Goal: Task Accomplishment & Management: Complete application form

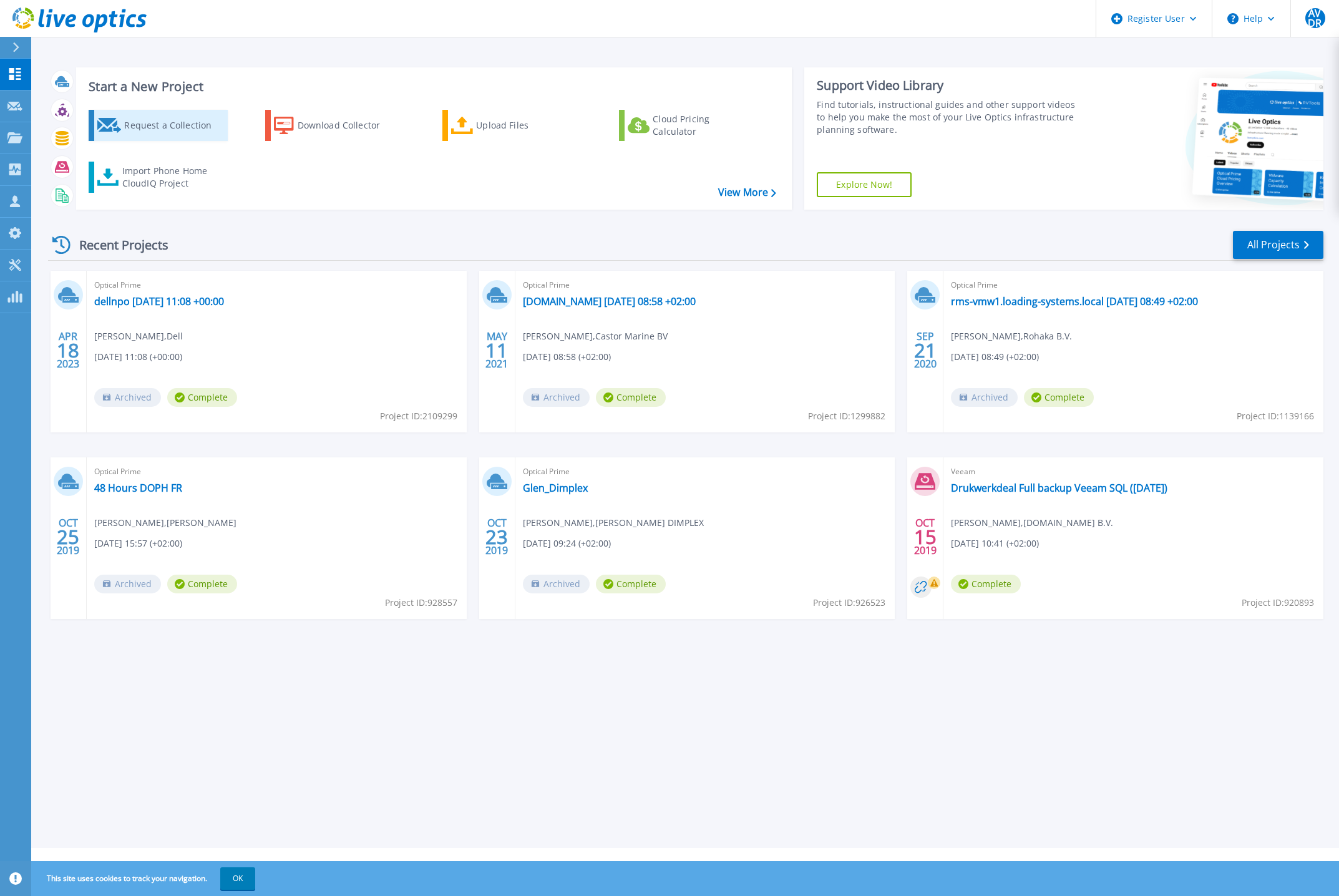
click at [170, 127] on div "Request a Collection" at bounding box center [174, 125] width 100 height 25
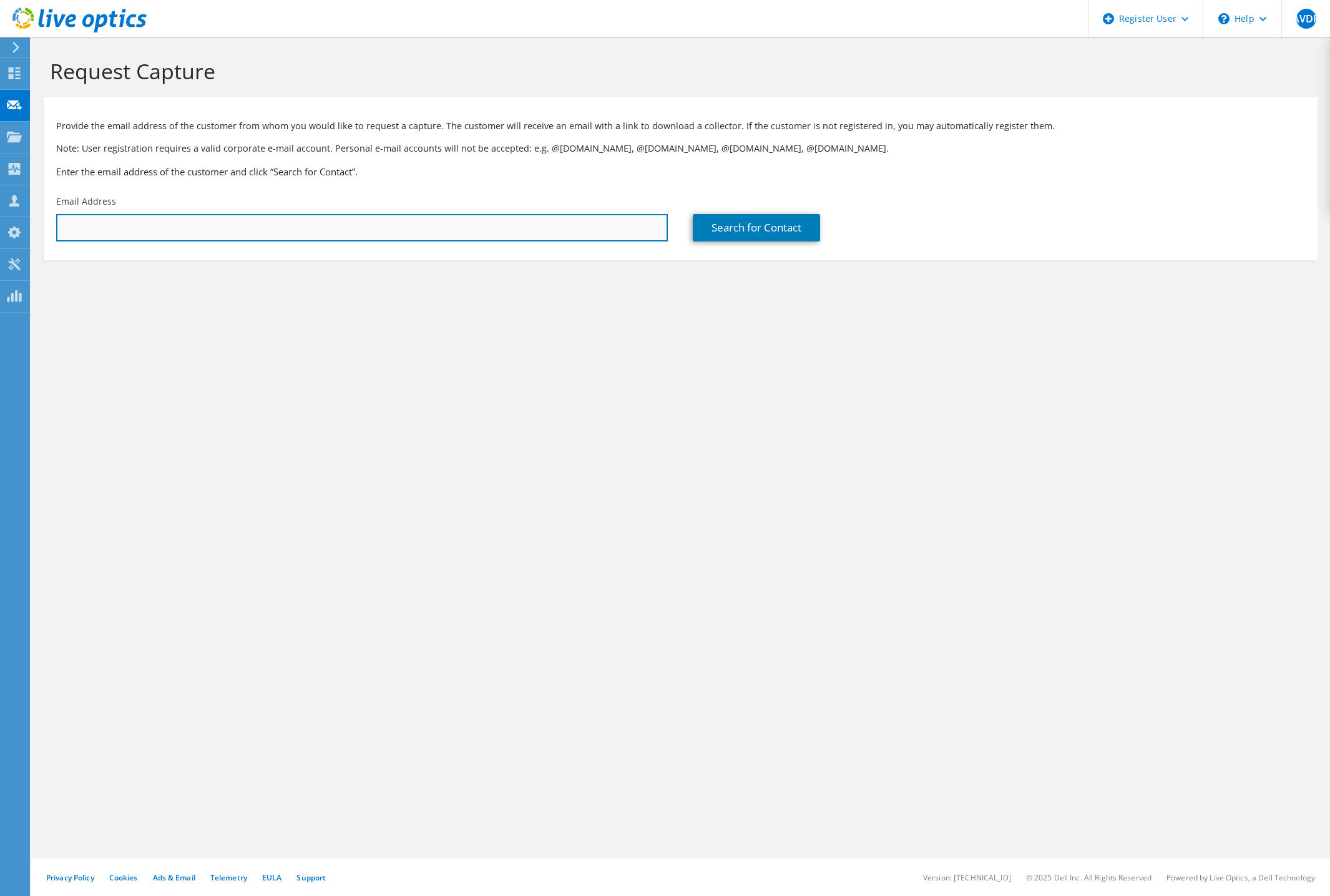
drag, startPoint x: 402, startPoint y: 225, endPoint x: 449, endPoint y: 230, distance: 47.3
click at [402, 225] on input "text" at bounding box center [361, 228] width 612 height 28
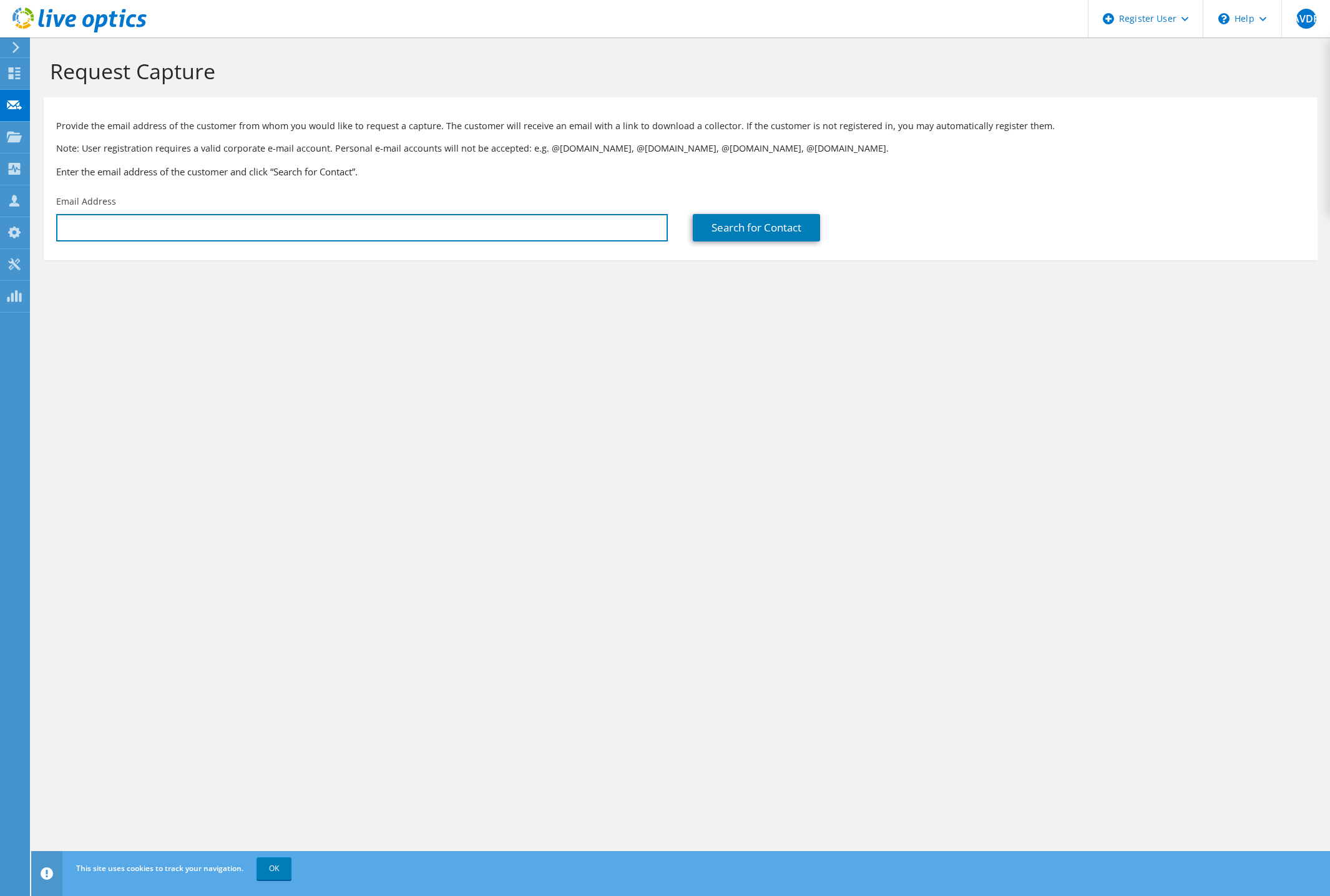
paste input "Jasper Van Roon <Jasper.vanRoon@dtn.com>"
click at [296, 226] on input "Jasper Van Roon <Jasper.vanRoon@dtn.com>" at bounding box center [361, 228] width 612 height 28
type input "Jasper.vanRoon@dtn.com"
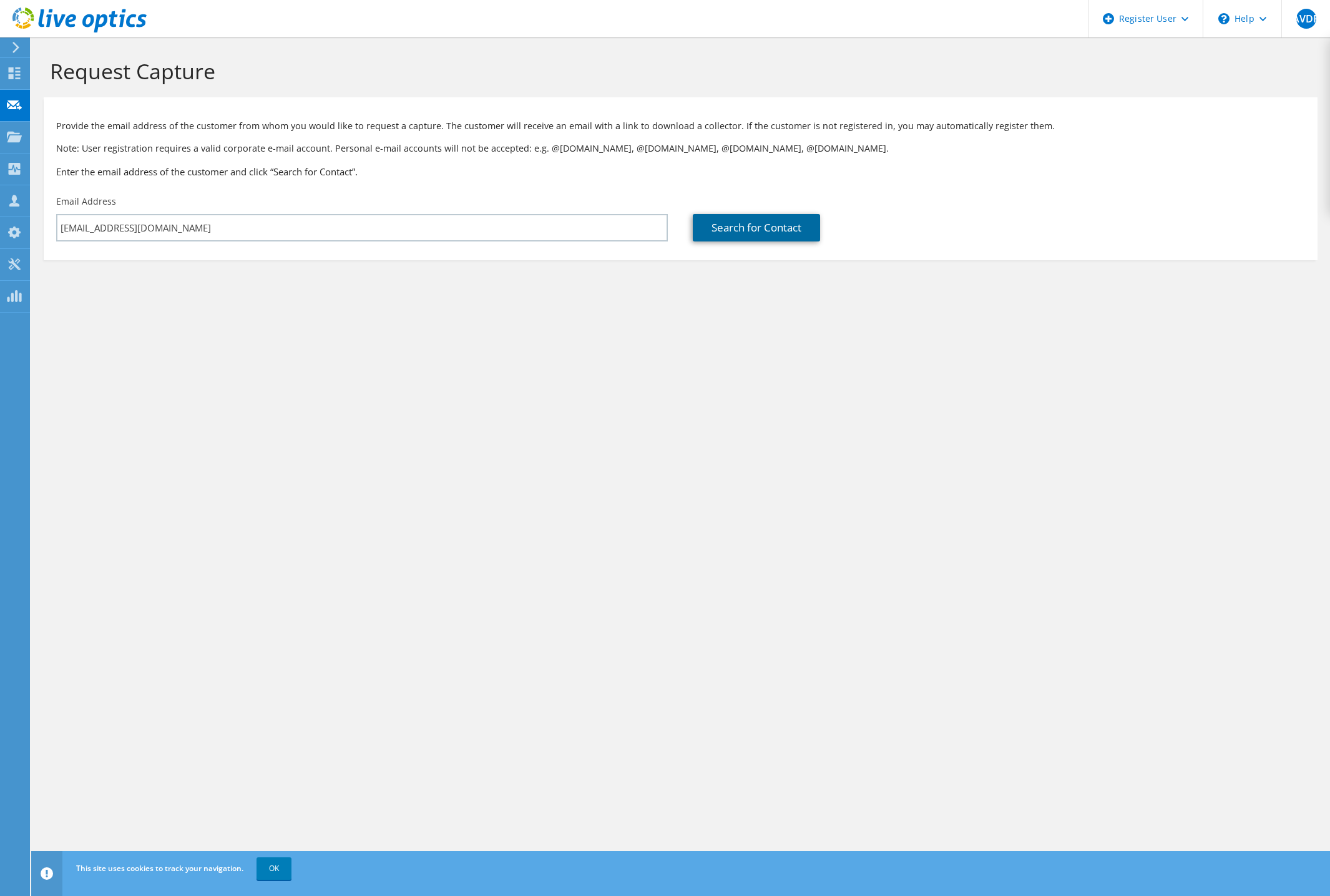
click at [741, 226] on link "Search for Contact" at bounding box center [756, 228] width 127 height 28
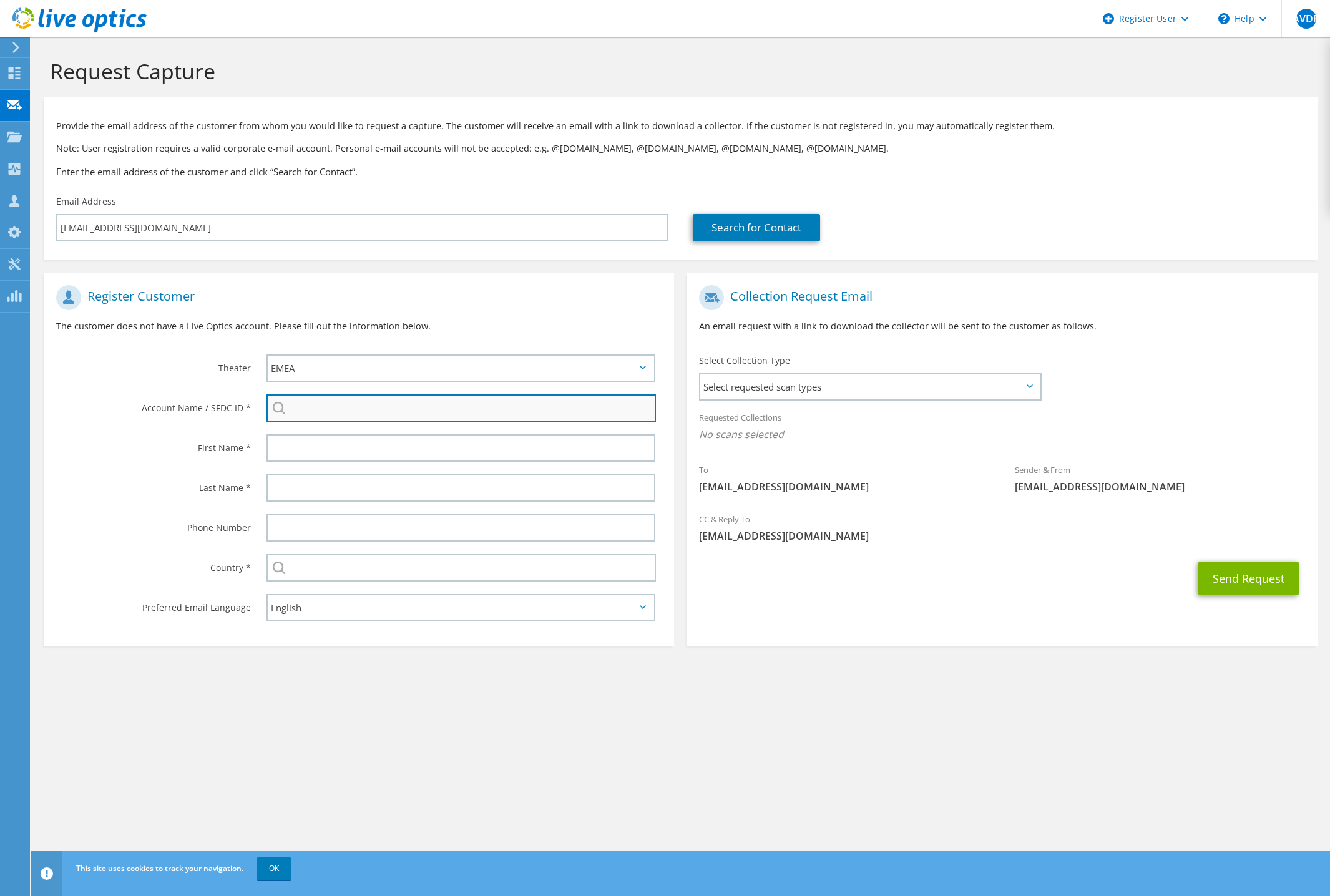
click at [323, 403] on input "search" at bounding box center [462, 408] width 391 height 28
click at [388, 438] on li "DTN International B.V. NL OEM : 3608159391" at bounding box center [394, 431] width 255 height 15
type input "DTN International B.V. NL OEM : 3608159391"
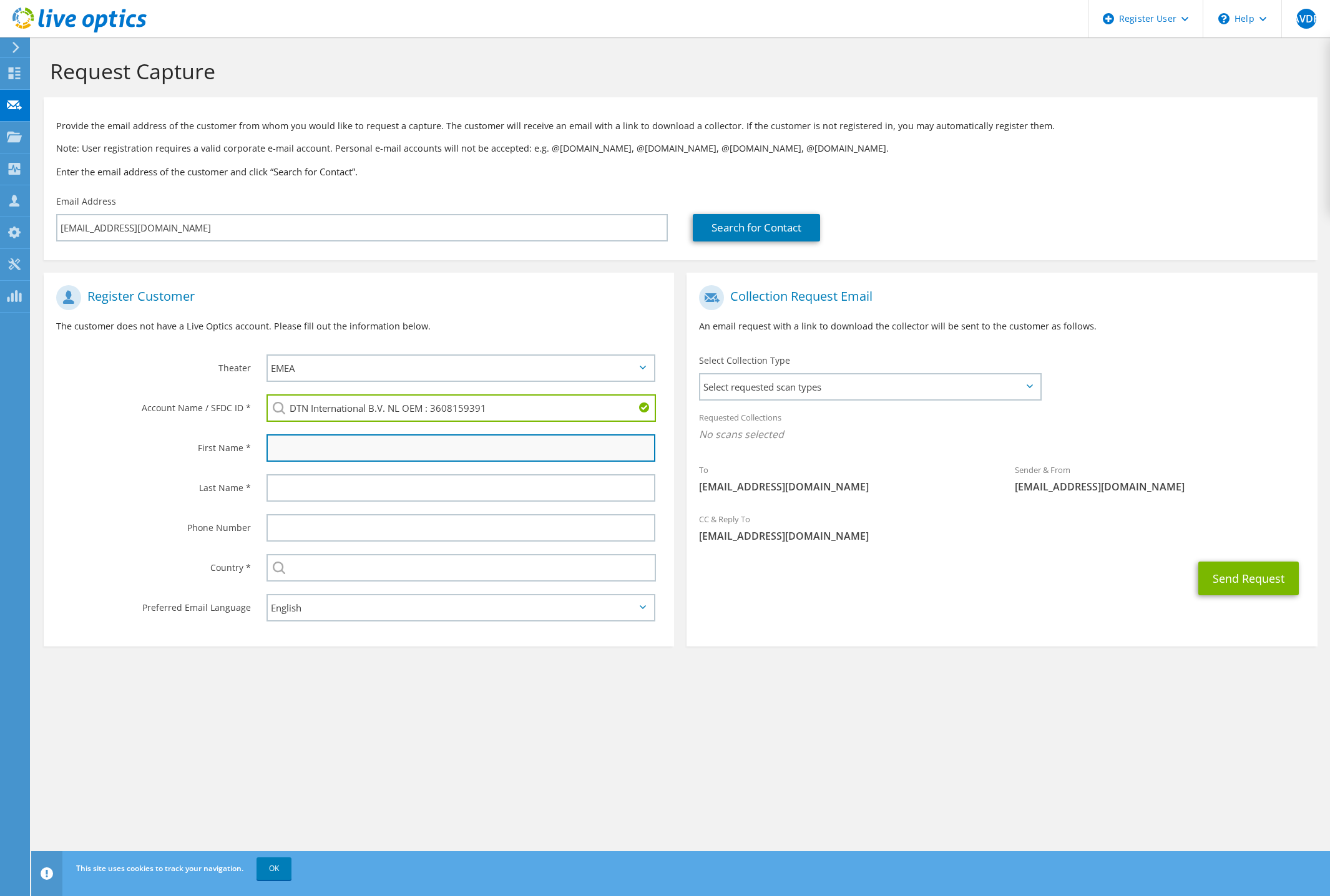
click at [323, 451] on input "text" at bounding box center [461, 448] width 390 height 28
type input "Jasper"
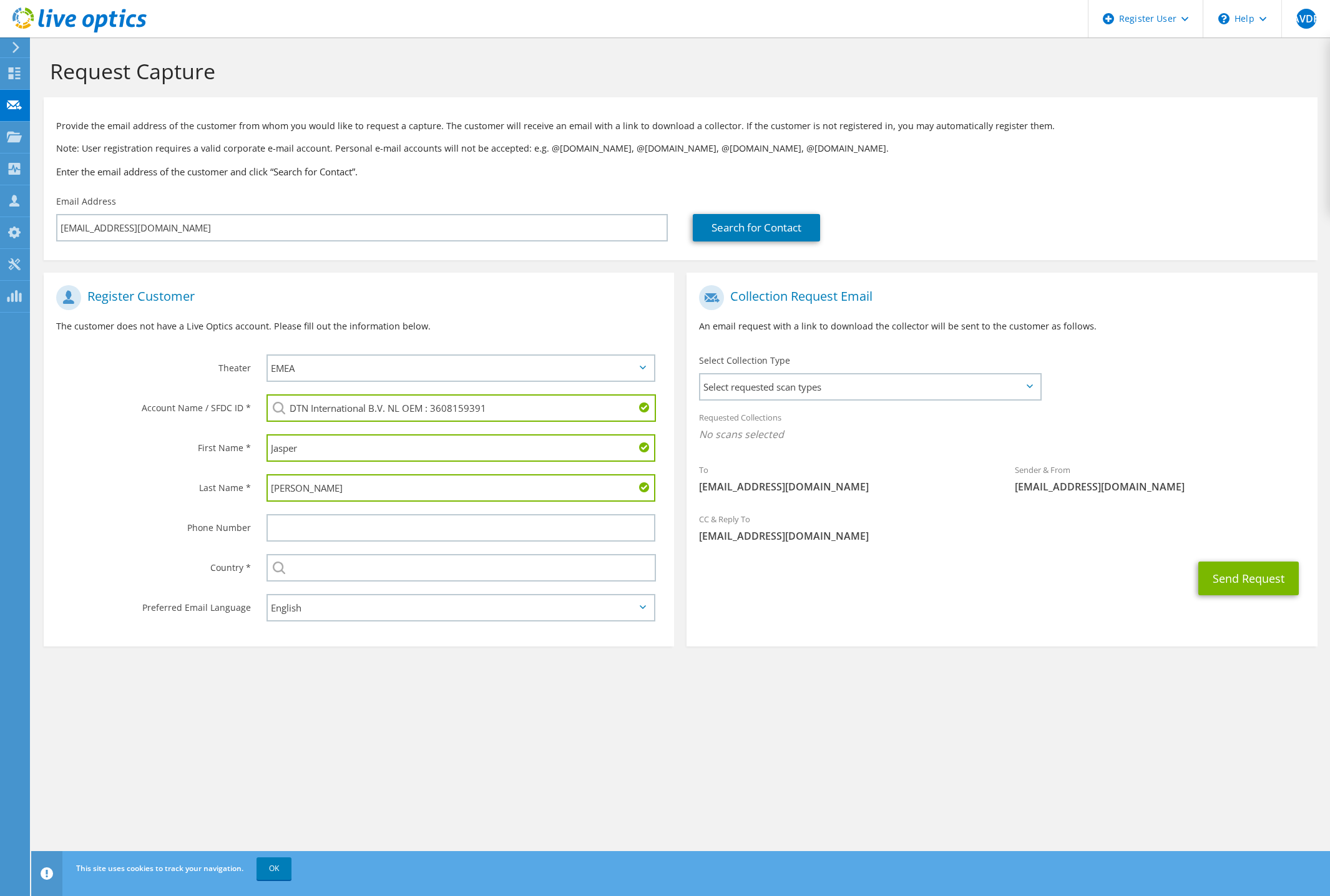
type input "van Roon"
type input "Netherlands"
click at [830, 686] on section "Request Capture Provide the email address of the customer from whom you would l…" at bounding box center [680, 373] width 1299 height 672
click at [898, 399] on span "Select requested scan types" at bounding box center [870, 386] width 340 height 25
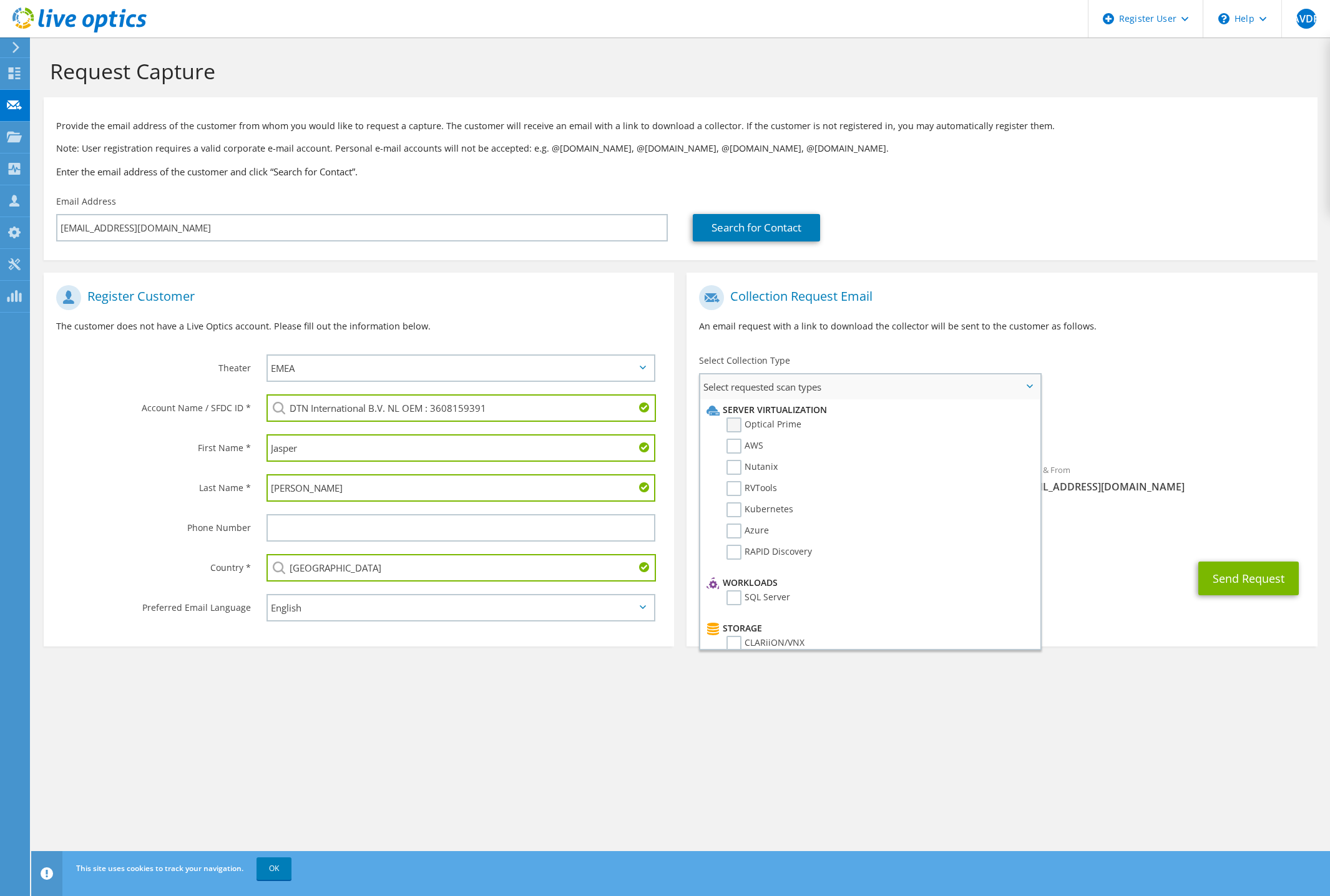
click at [734, 425] on label "Optical Prime" at bounding box center [764, 424] width 75 height 15
click at [0, 0] on input "Optical Prime" at bounding box center [0, 0] width 0 height 0
click at [750, 487] on label "RVTools" at bounding box center [752, 488] width 51 height 15
click at [0, 0] on input "RVTools" at bounding box center [0, 0] width 0 height 0
click at [1173, 426] on div "Requested Collections No scans selected Optical Prime RVTools" at bounding box center [1001, 429] width 631 height 50
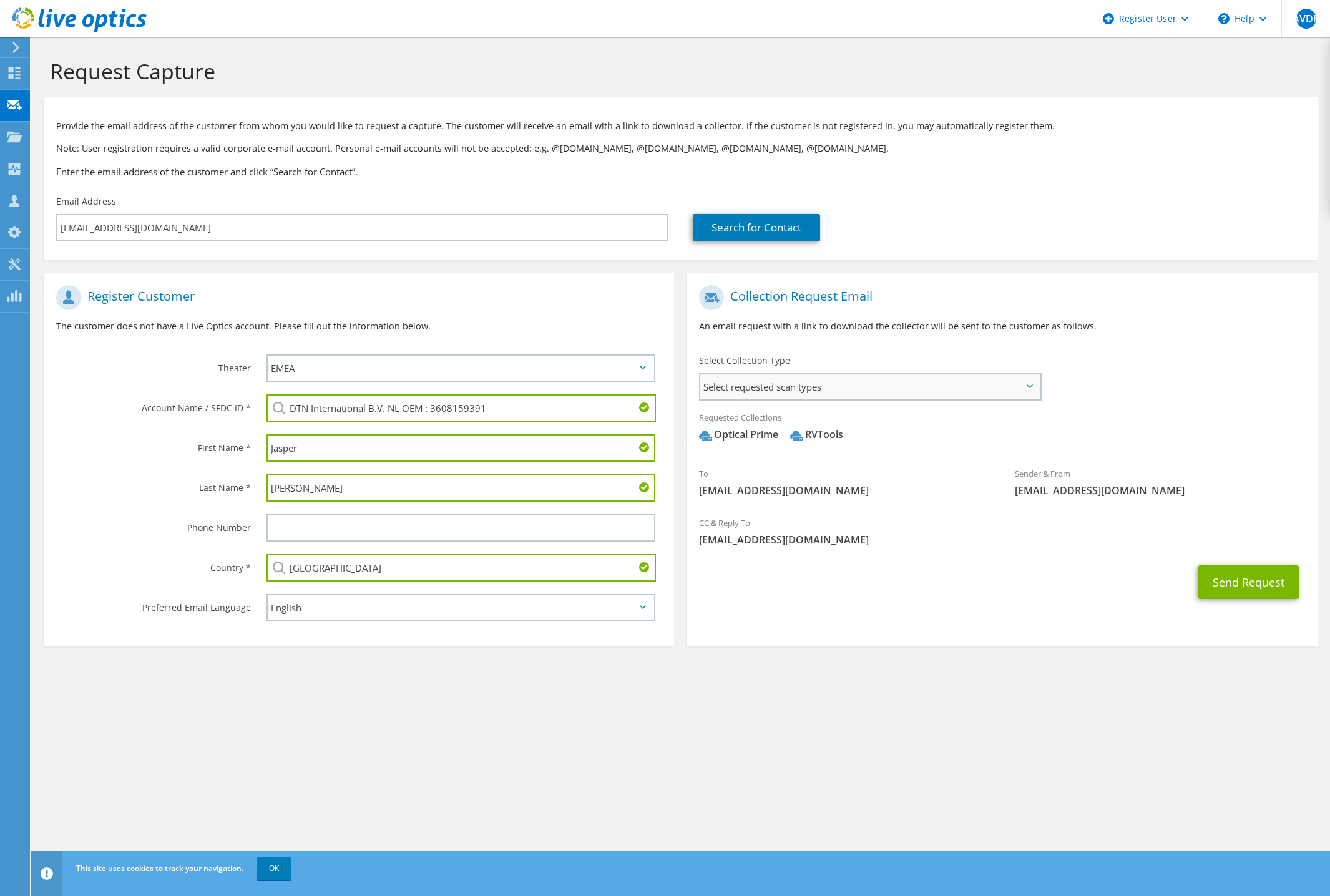
click at [993, 396] on span "Select requested scan types" at bounding box center [870, 386] width 340 height 25
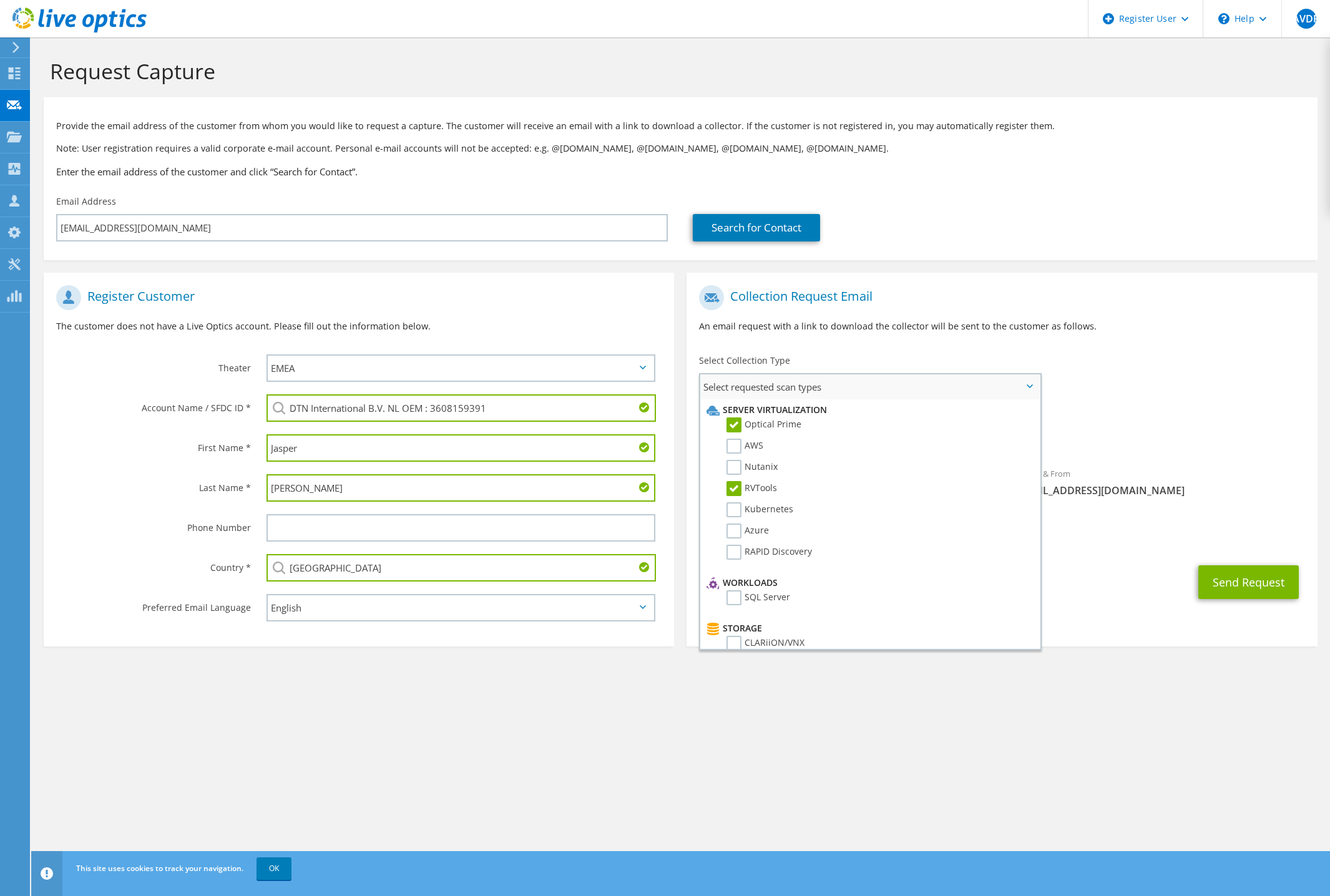
click at [993, 396] on span "Select requested scan types" at bounding box center [870, 386] width 340 height 25
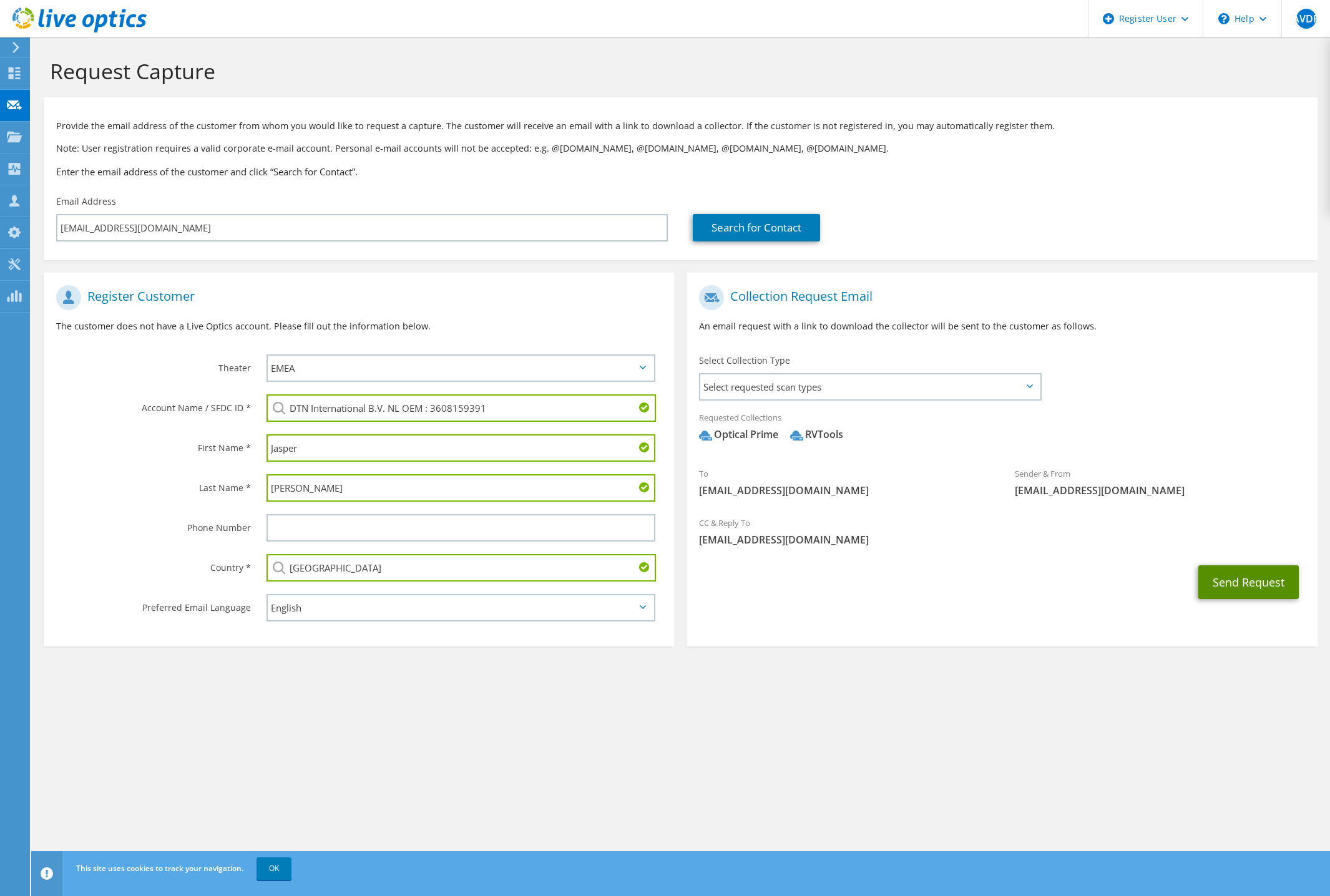
click at [1264, 588] on button "Send Request" at bounding box center [1248, 581] width 101 height 34
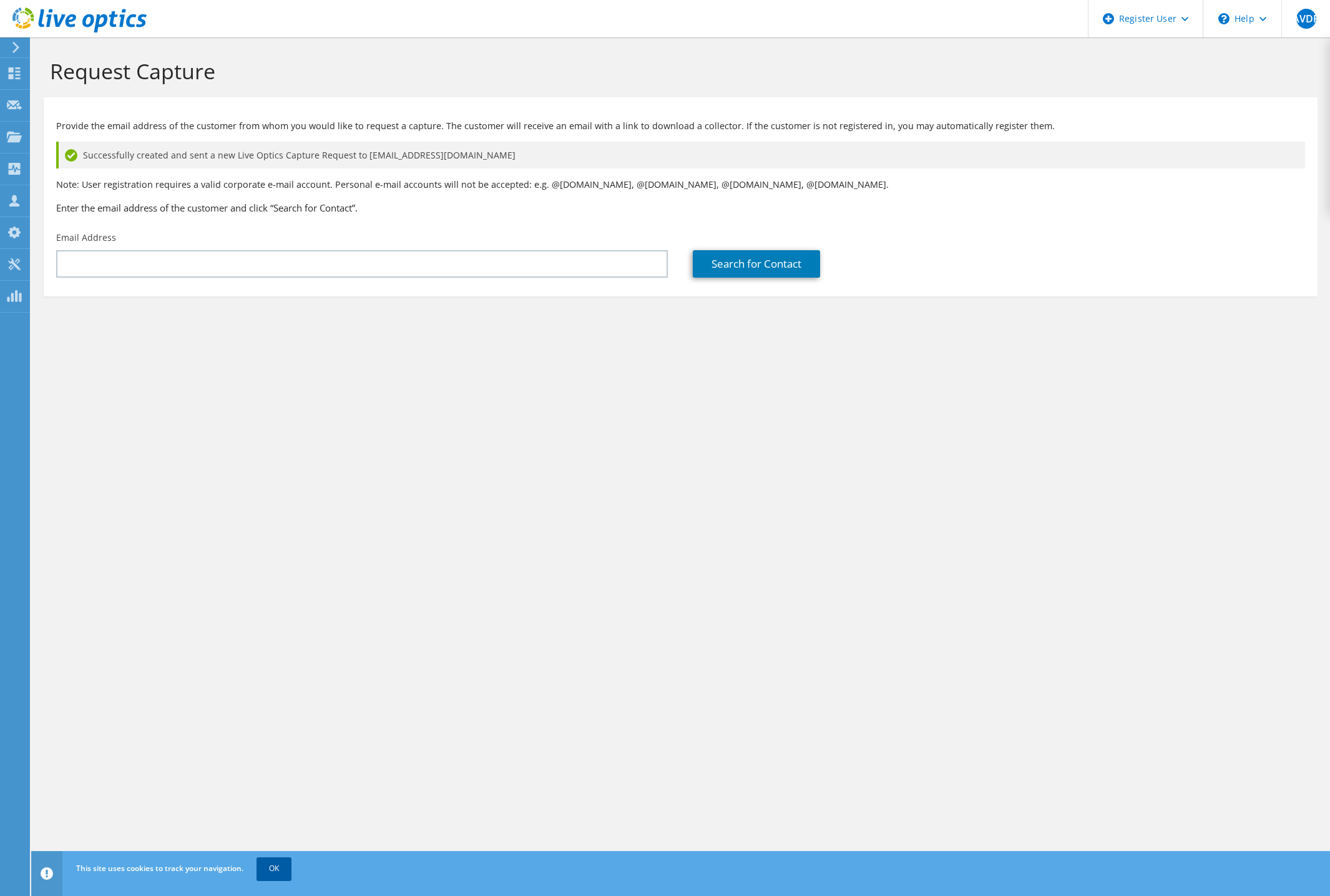
click at [277, 863] on link "OK" at bounding box center [274, 868] width 35 height 22
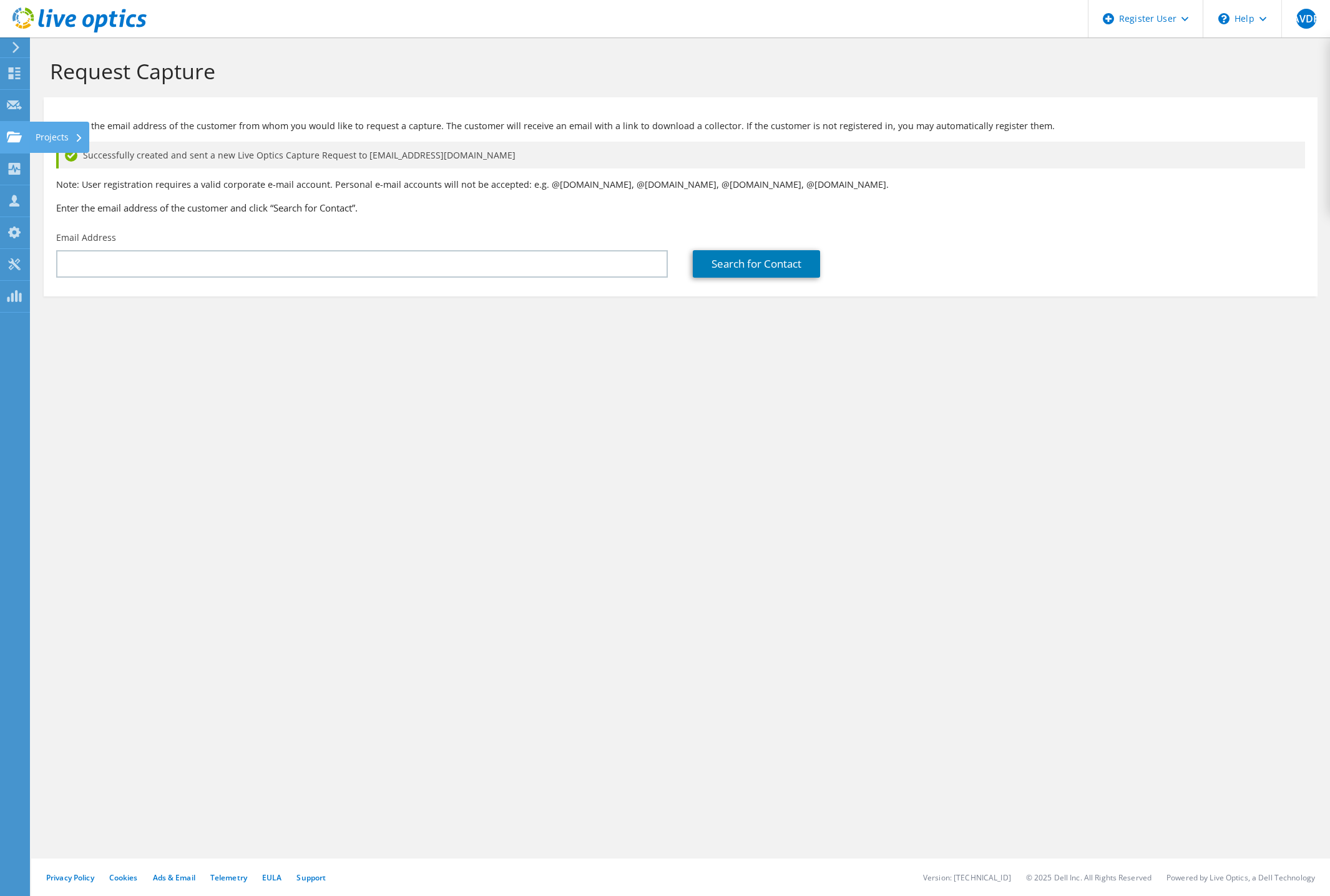
click at [42, 131] on div "Projects" at bounding box center [59, 138] width 60 height 31
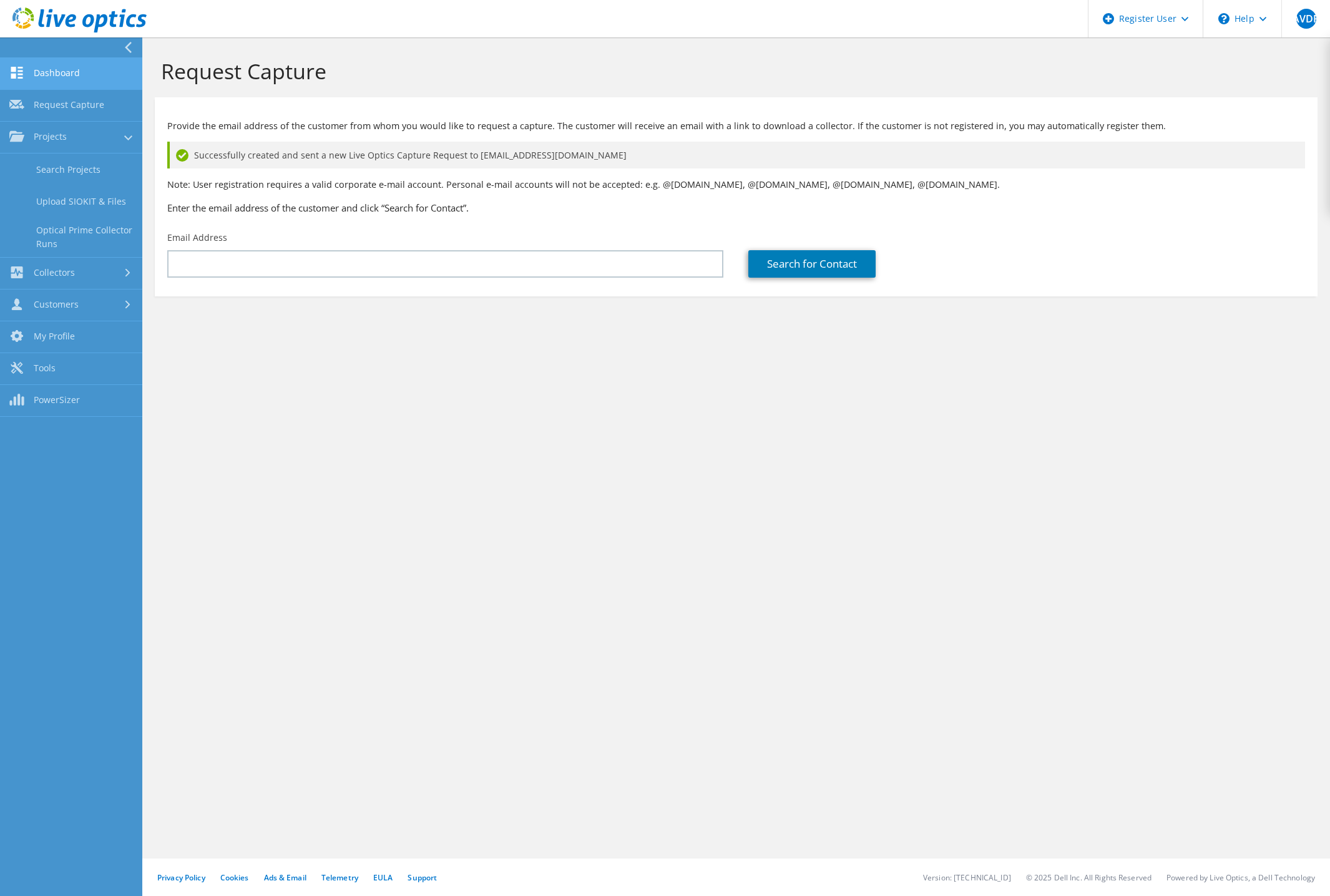
click at [44, 65] on link "Dashboard" at bounding box center [71, 73] width 142 height 32
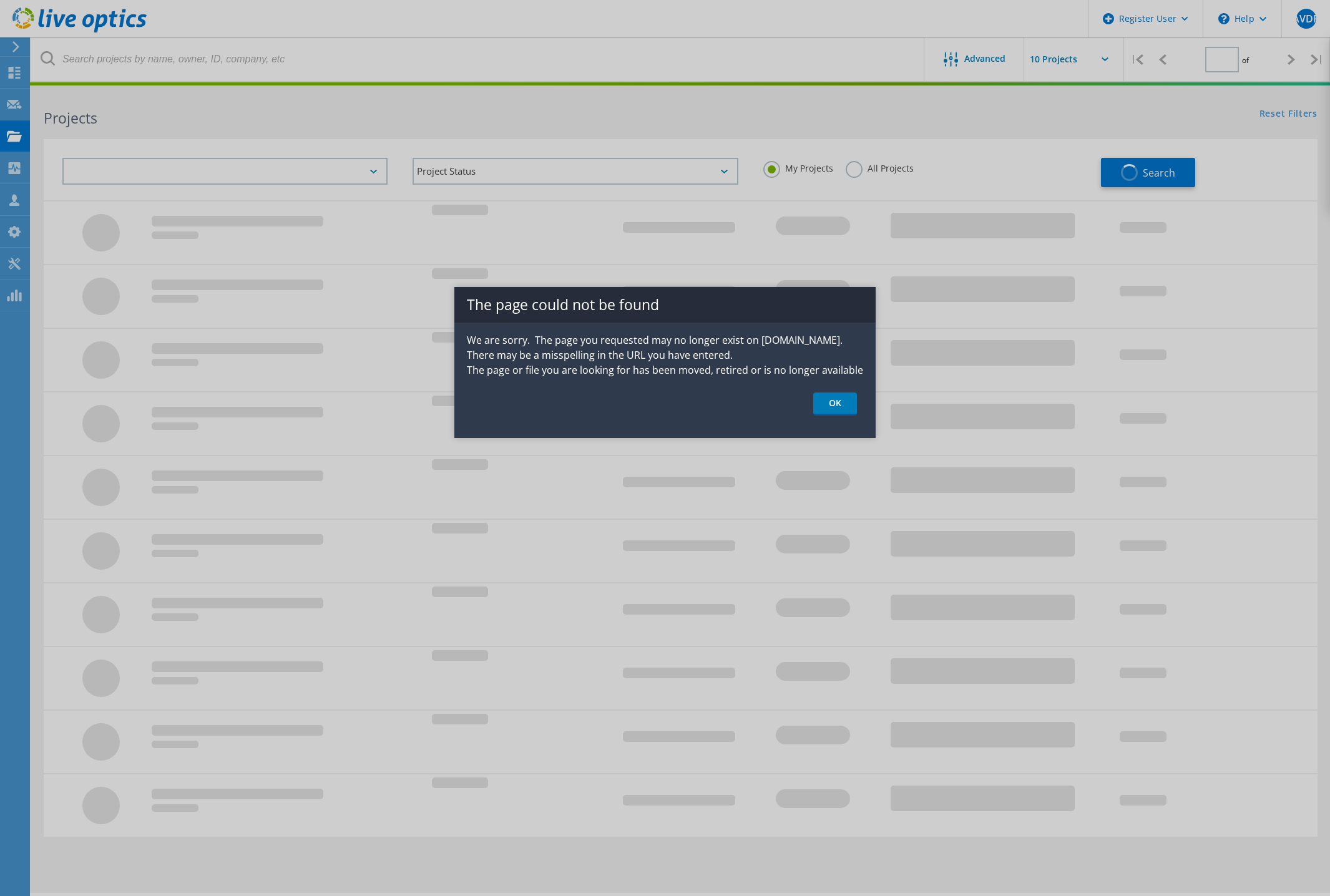
type input "1"
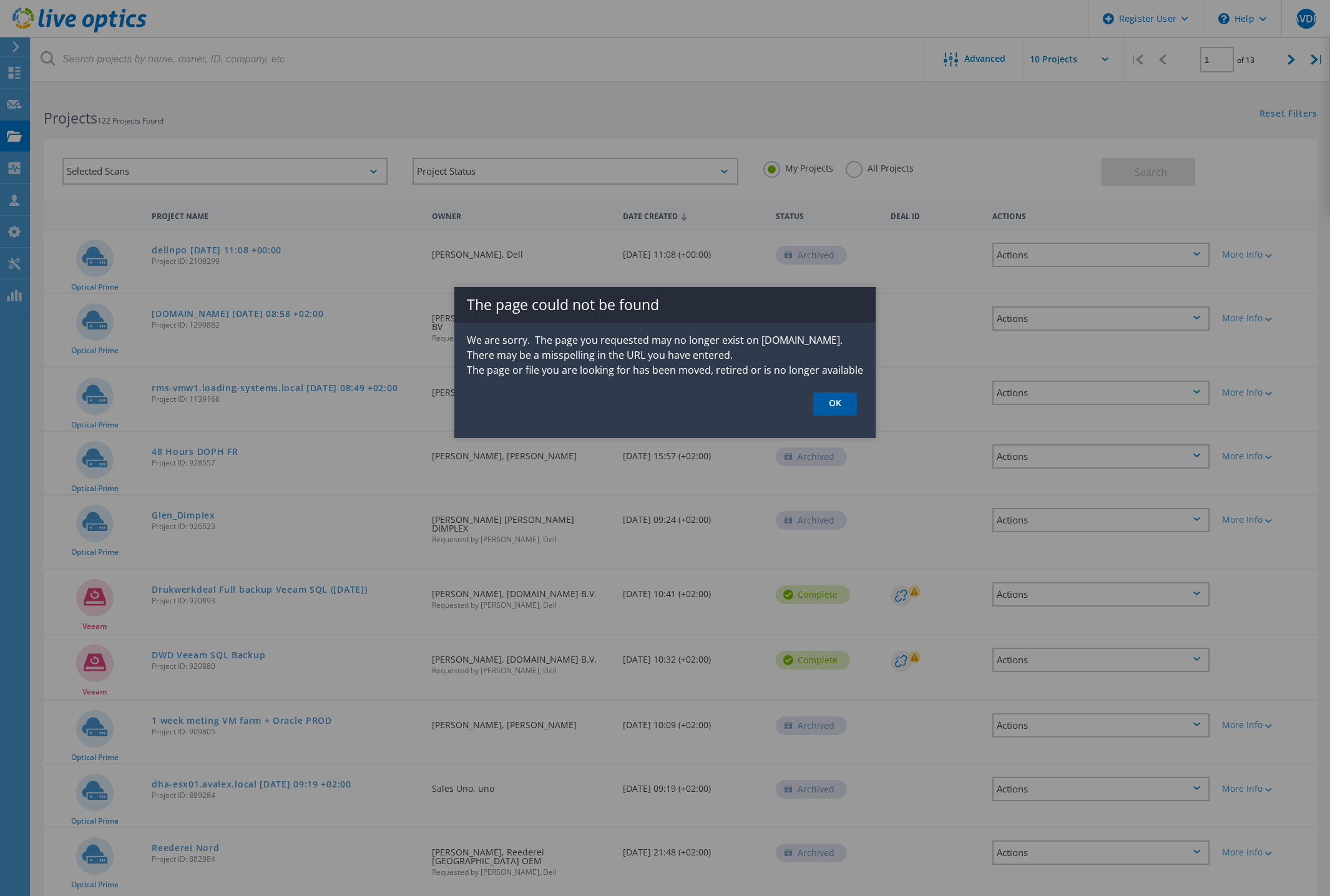
click at [834, 404] on link "OK" at bounding box center [835, 403] width 44 height 23
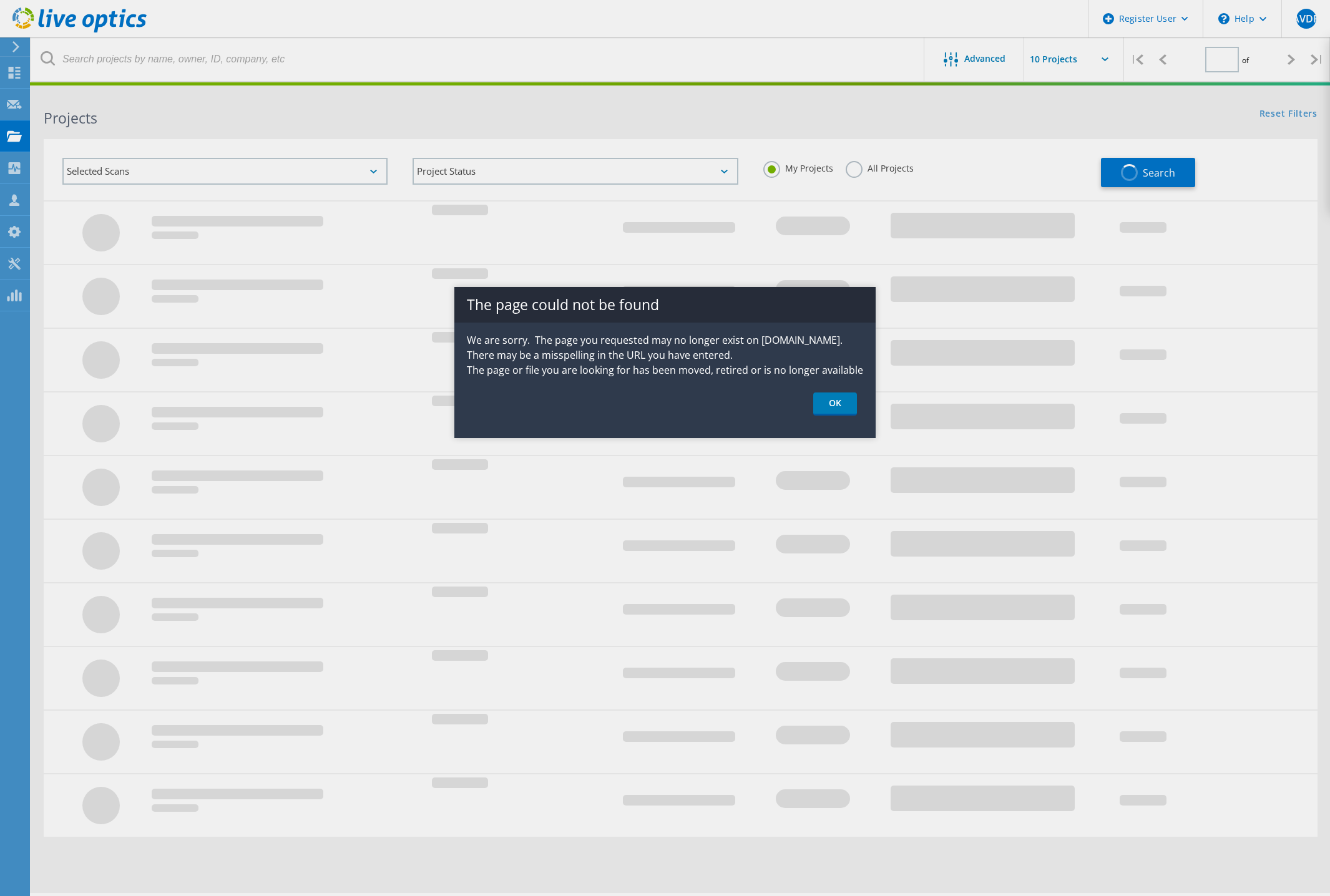
type input "1"
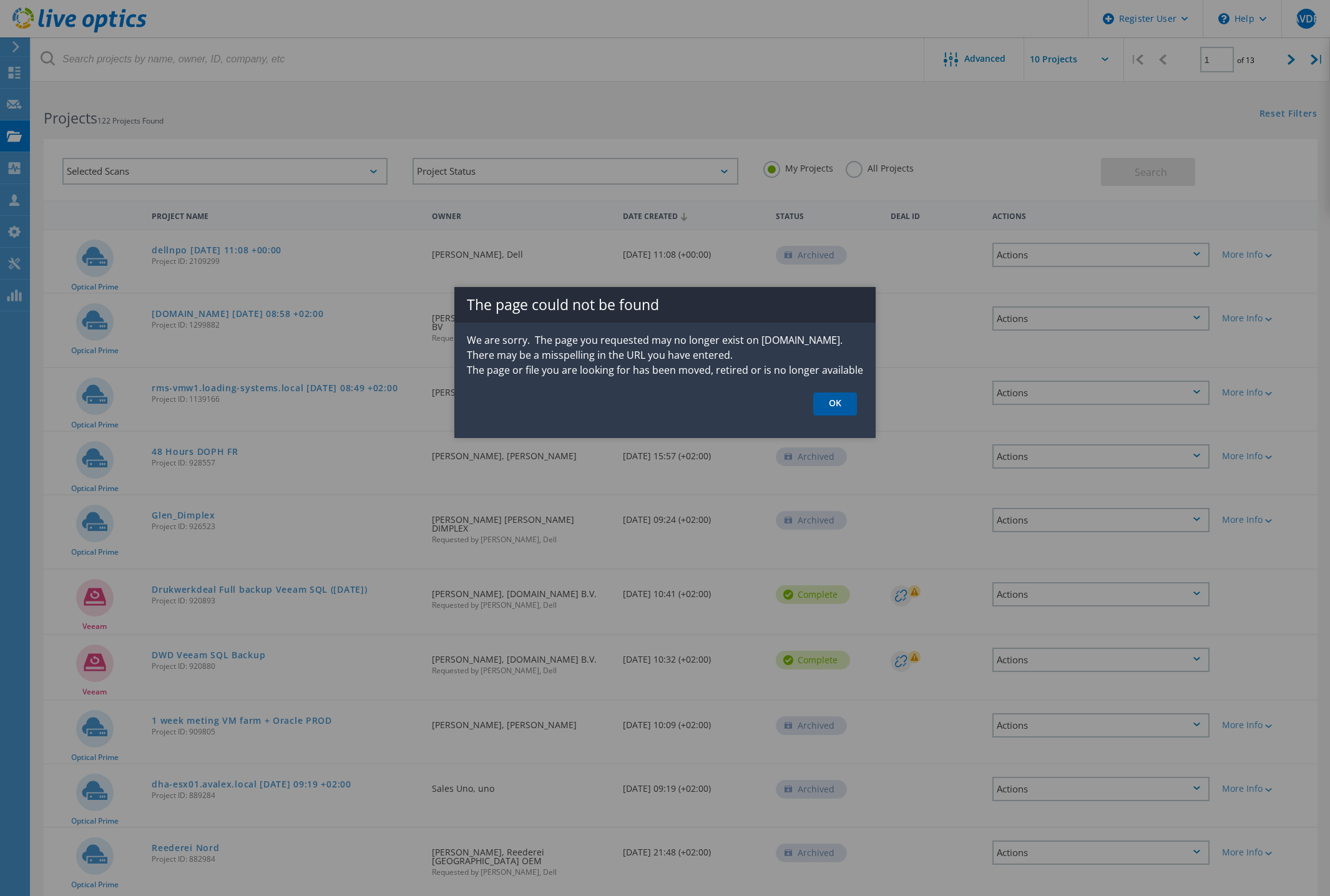
click at [834, 402] on link "OK" at bounding box center [835, 403] width 44 height 23
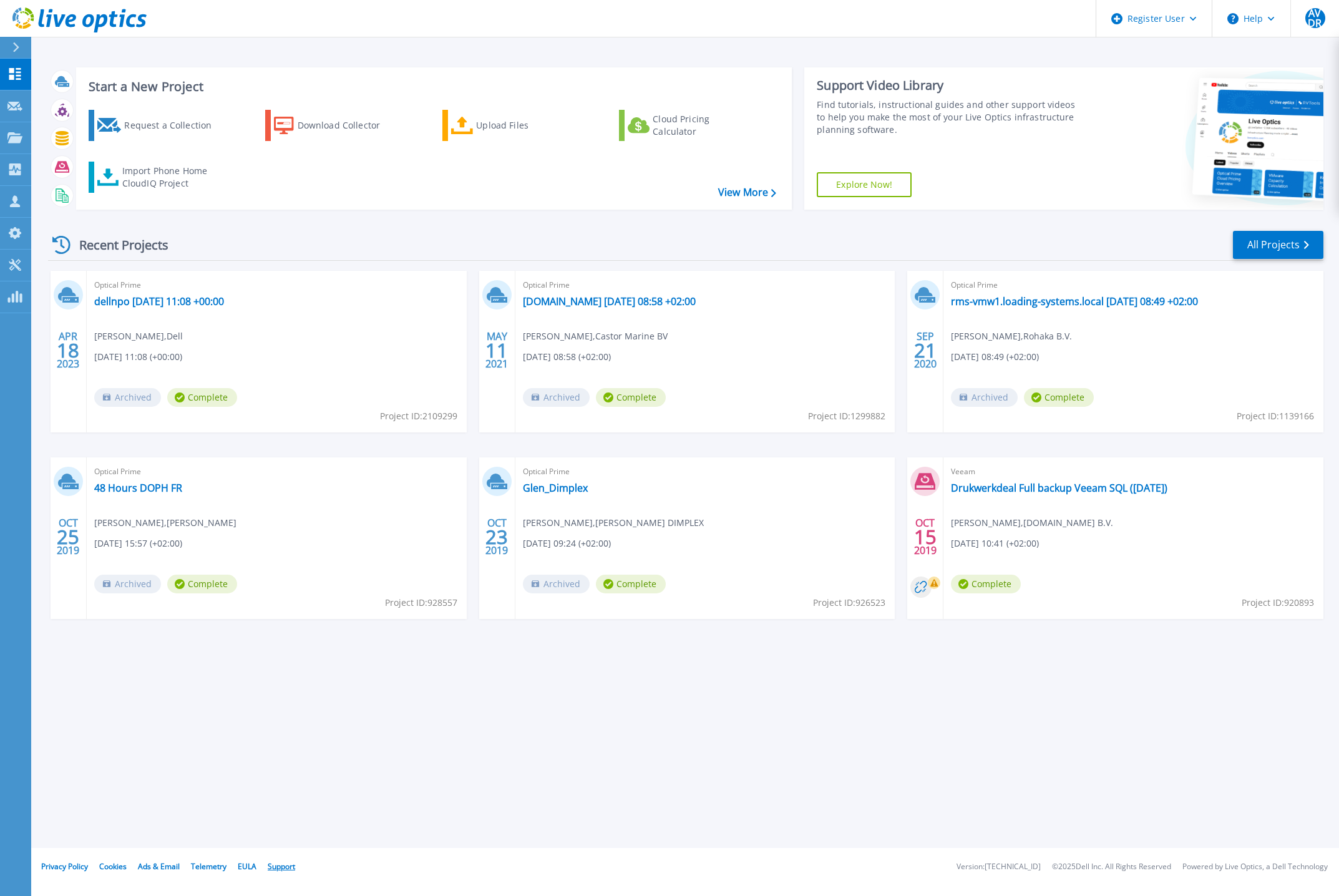
click at [285, 865] on link "Support" at bounding box center [281, 866] width 28 height 10
click at [45, 136] on p "Projects" at bounding box center [49, 138] width 33 height 33
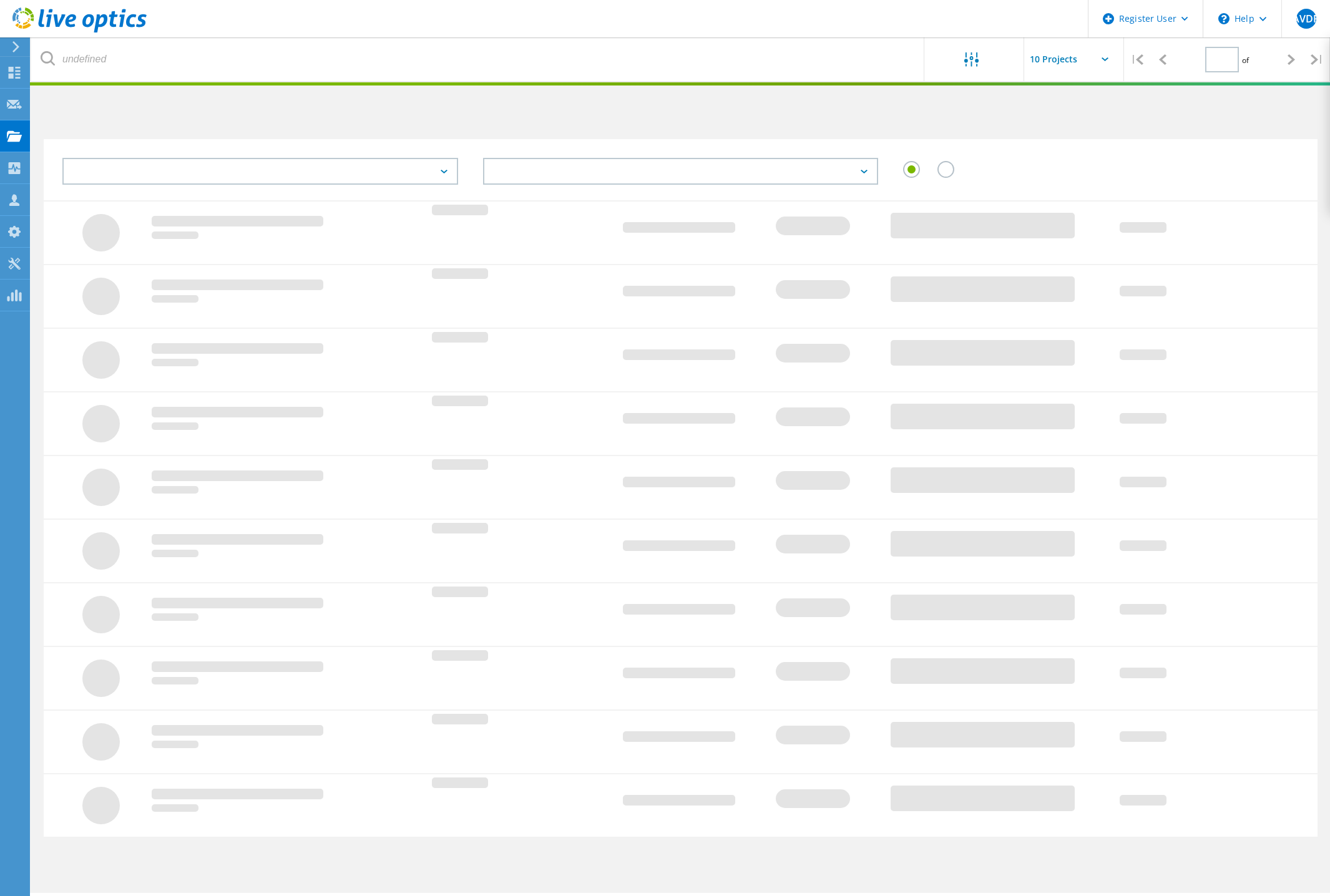
type input "1"
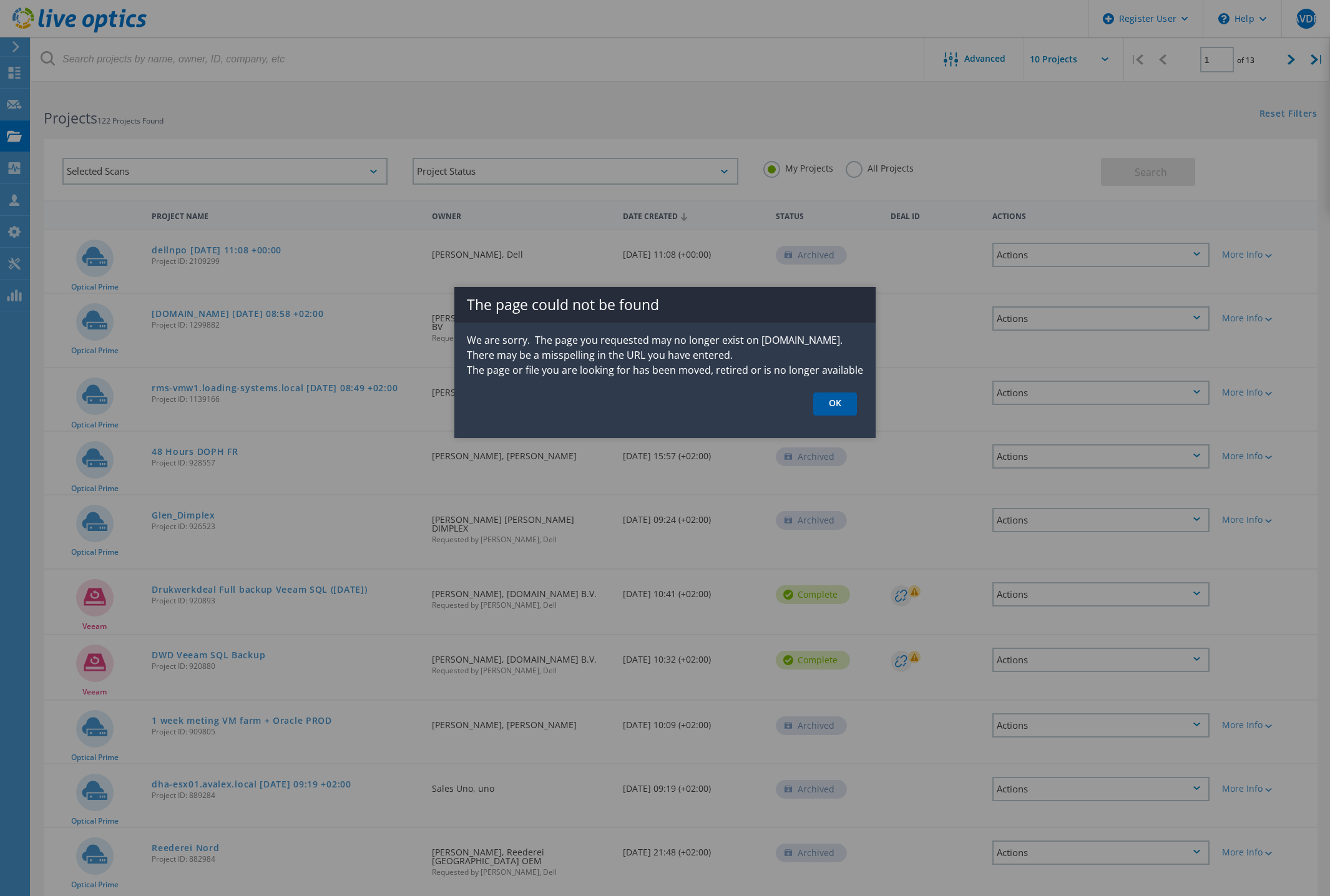
click at [839, 408] on link "OK" at bounding box center [835, 403] width 44 height 23
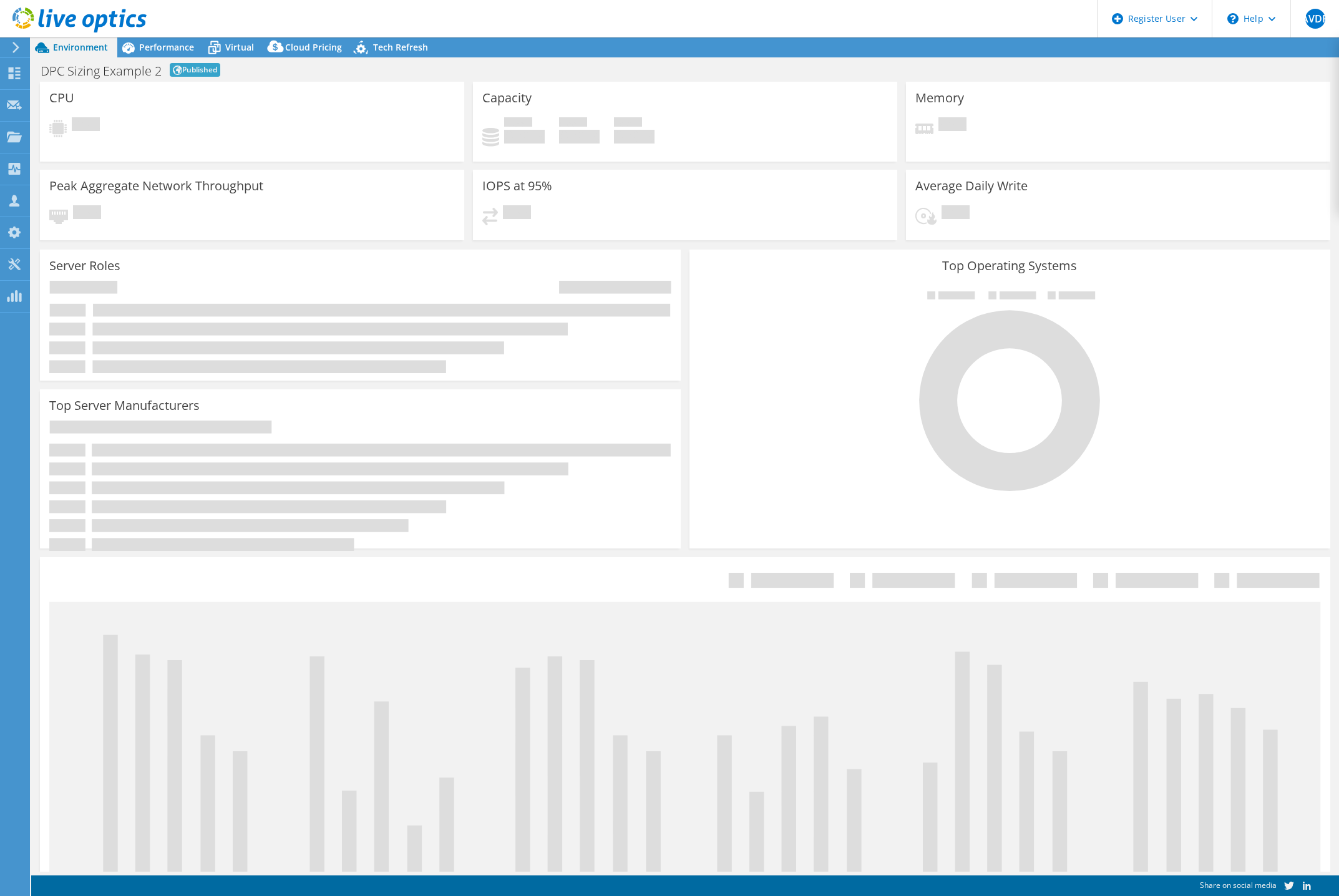
select select "[GEOGRAPHIC_DATA]"
select select "JPY"
